Goal: Transaction & Acquisition: Purchase product/service

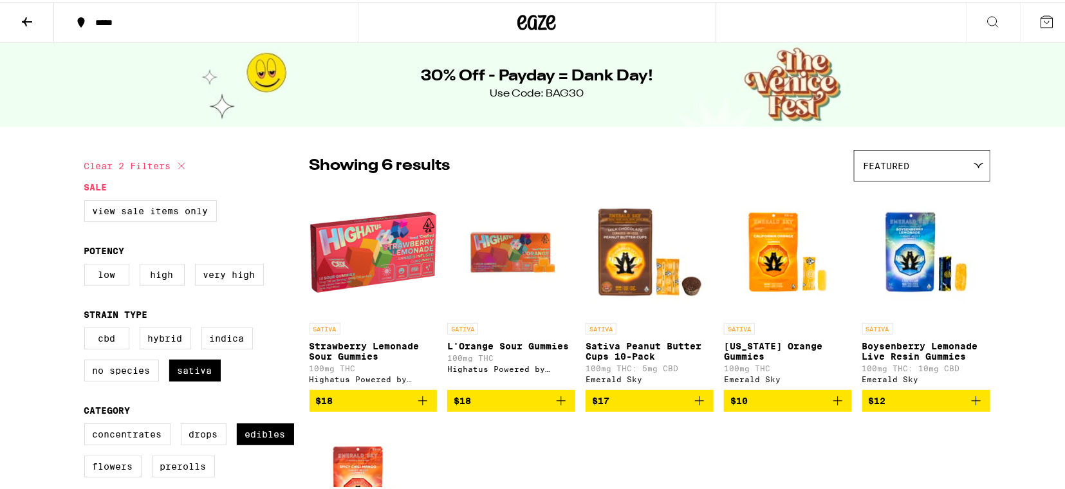
click at [36, 18] on button at bounding box center [27, 21] width 54 height 41
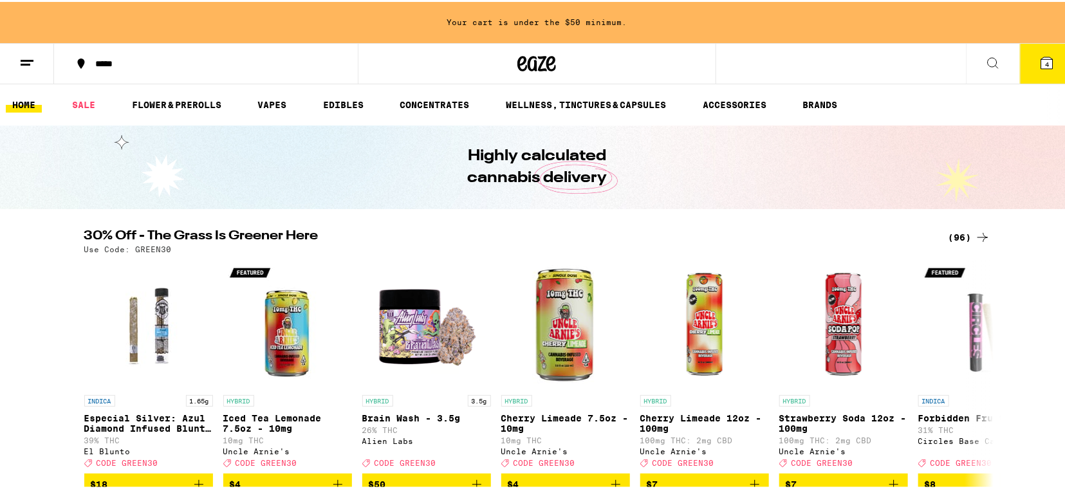
click at [958, 233] on div "(96)" at bounding box center [969, 235] width 42 height 15
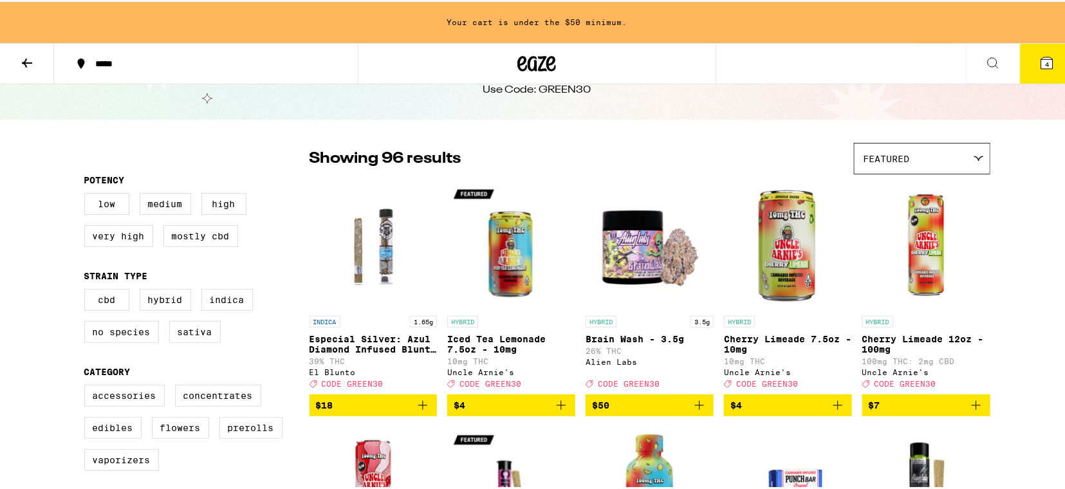
scroll to position [68, 0]
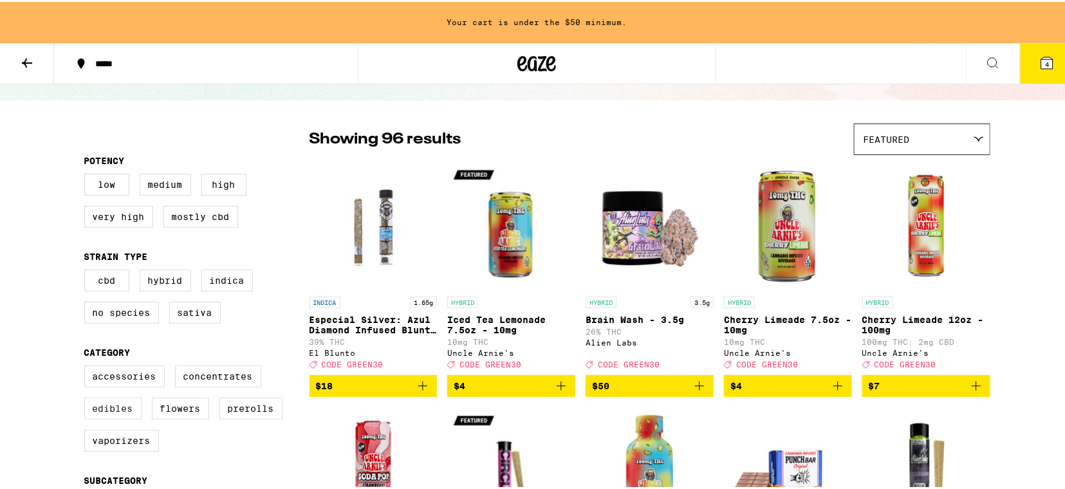
click at [118, 417] on label "Edibles" at bounding box center [112, 407] width 57 height 22
click at [87, 366] on input "Edibles" at bounding box center [87, 365] width 1 height 1
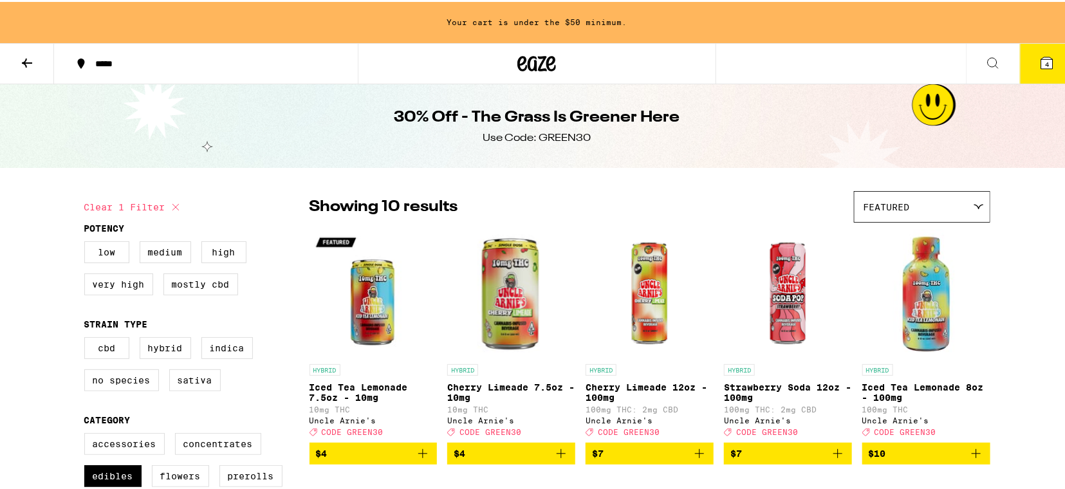
click at [1046, 59] on button "4" at bounding box center [1047, 62] width 54 height 40
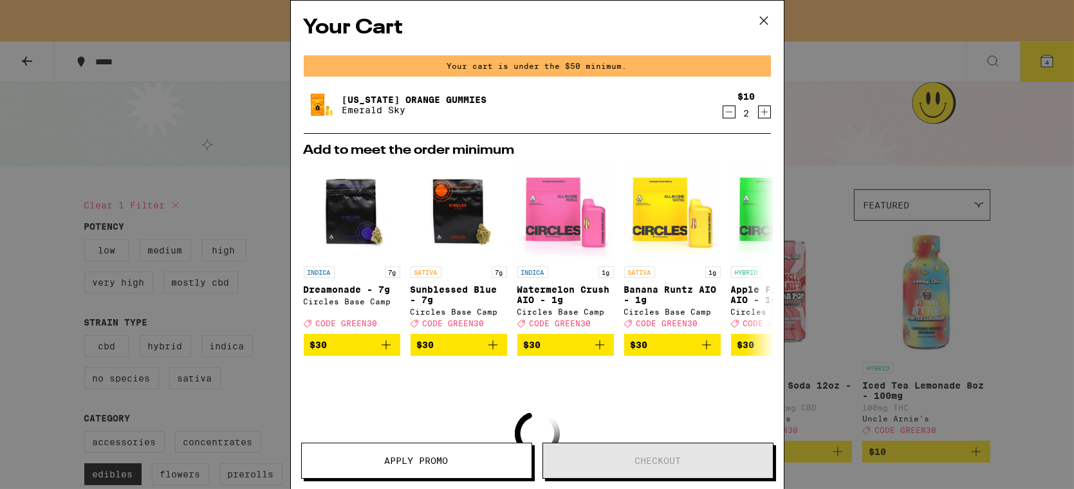
click at [725, 112] on icon "Decrement" at bounding box center [728, 112] width 7 height 0
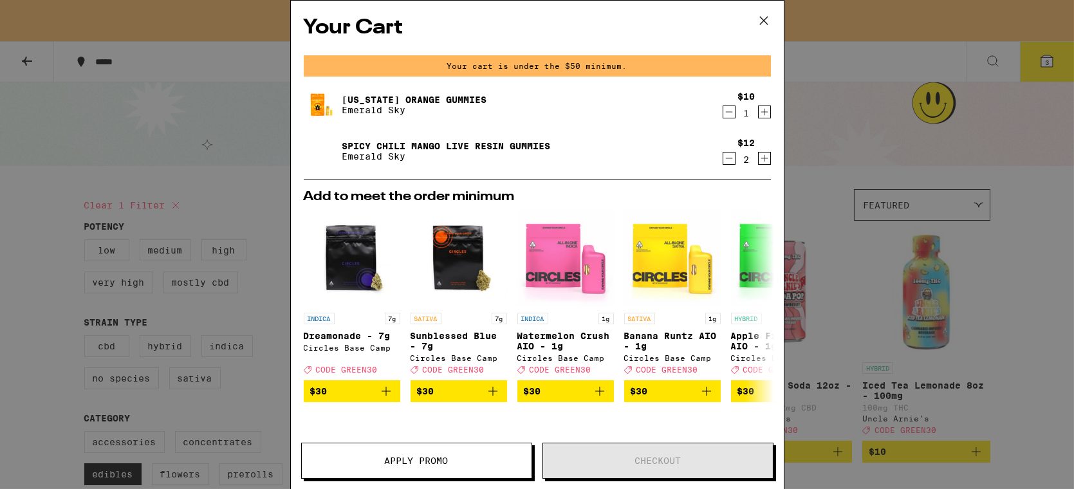
click at [725, 112] on icon "Decrement" at bounding box center [728, 112] width 7 height 0
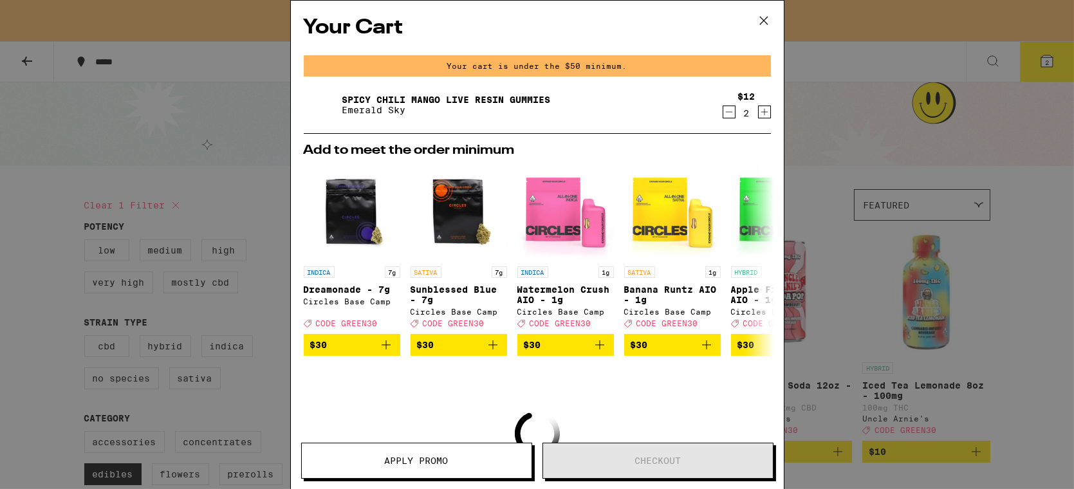
click at [725, 112] on icon "Decrement" at bounding box center [728, 112] width 7 height 0
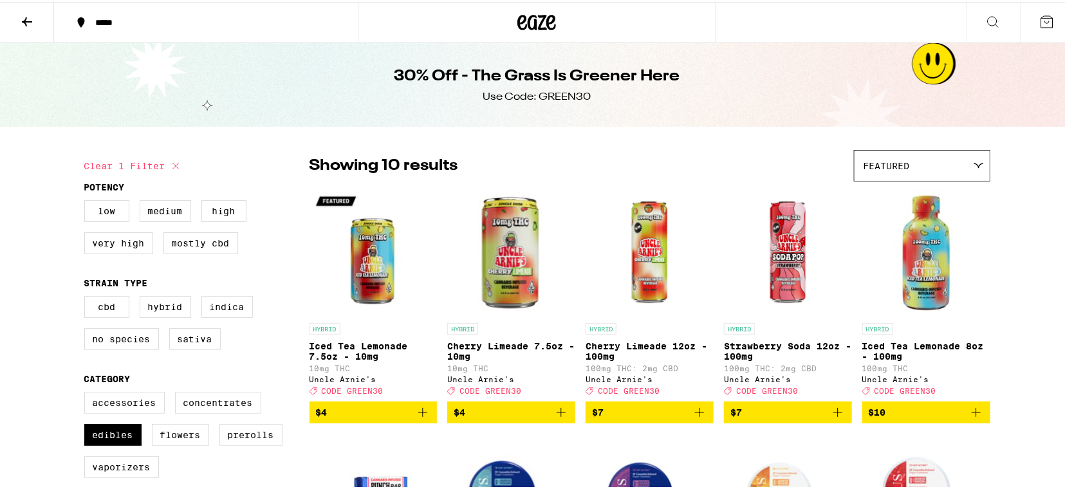
click at [720, 113] on div "Your Cart Add to meet the order minimum INDICA 7g Dreamonade - 7g Circles Base …" at bounding box center [537, 244] width 1074 height 489
click at [174, 161] on icon at bounding box center [175, 163] width 15 height 15
checkbox input "false"
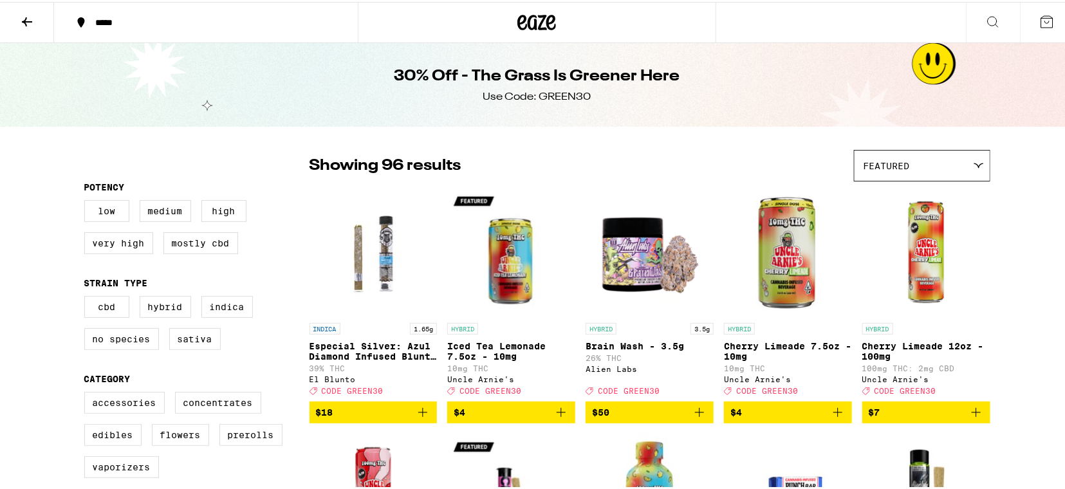
click at [26, 20] on icon at bounding box center [26, 19] width 15 height 15
